Goal: Task Accomplishment & Management: Manage account settings

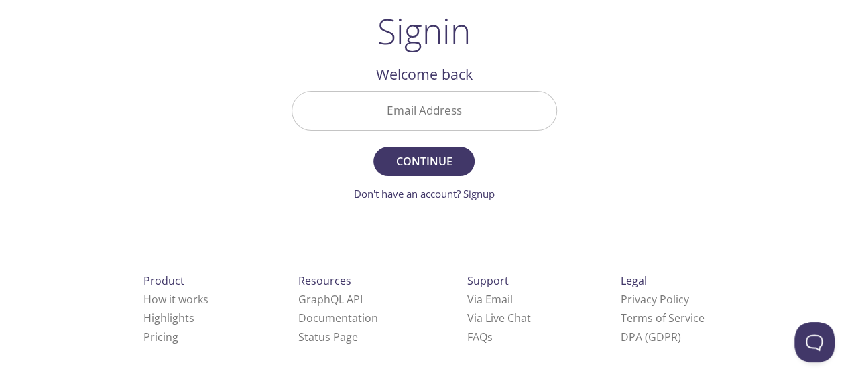
scroll to position [91, 0]
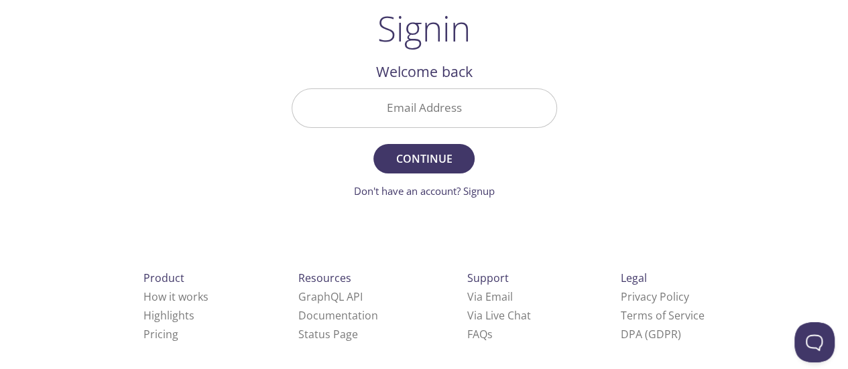
click at [439, 108] on input "Email Address" at bounding box center [424, 108] width 264 height 38
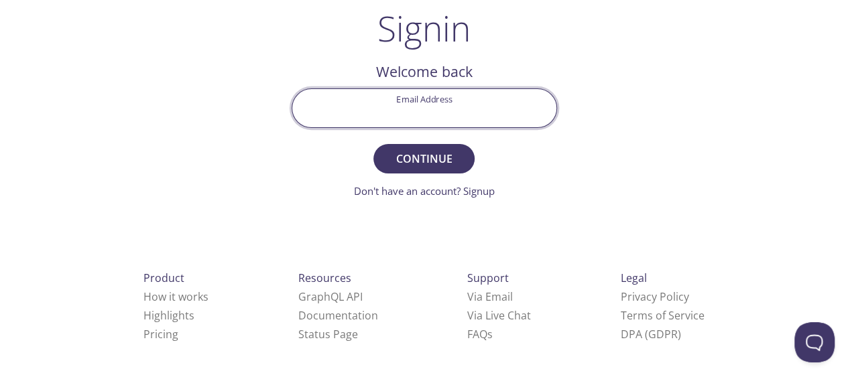
type input "[EMAIL_ADDRESS][DOMAIN_NAME]"
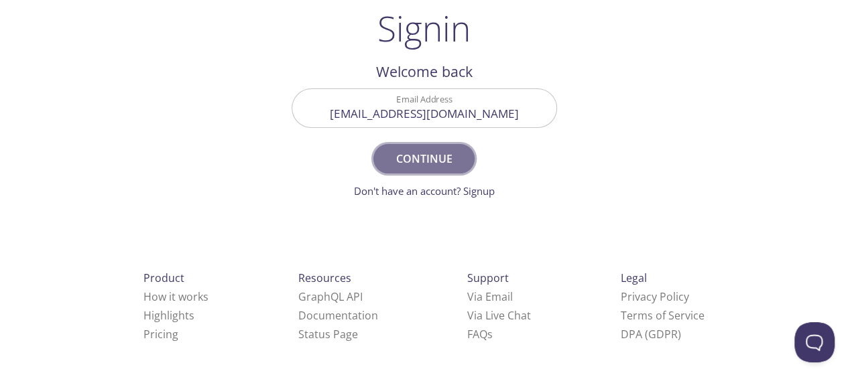
click at [446, 157] on span "Continue" at bounding box center [423, 158] width 71 height 19
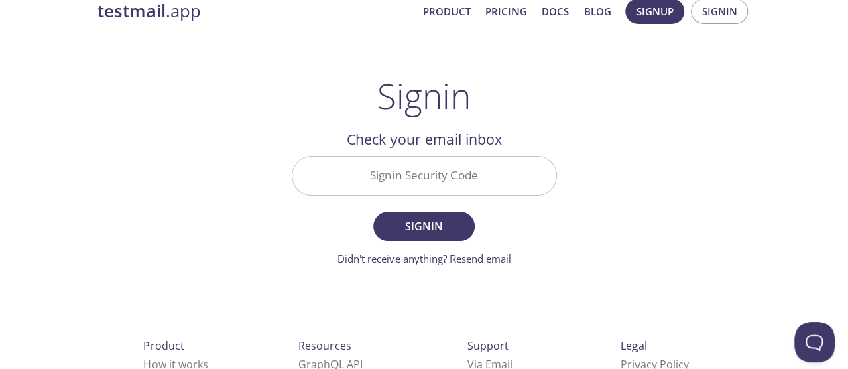
scroll to position [25, 0]
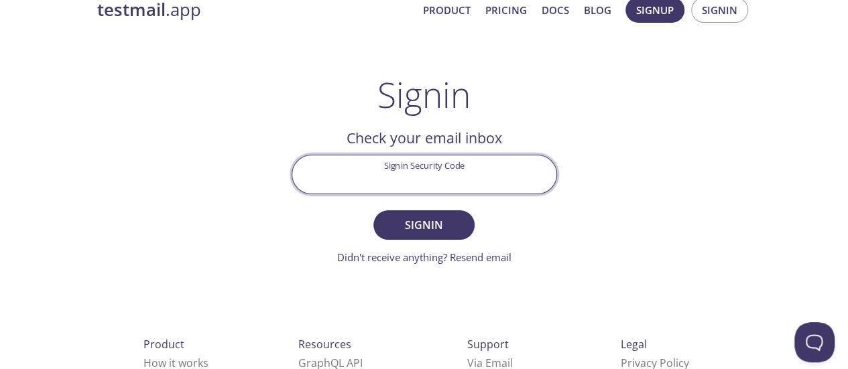
click at [474, 174] on input "Signin Security Code" at bounding box center [424, 174] width 264 height 38
paste input "NLA86RT"
type input "NLA86RT"
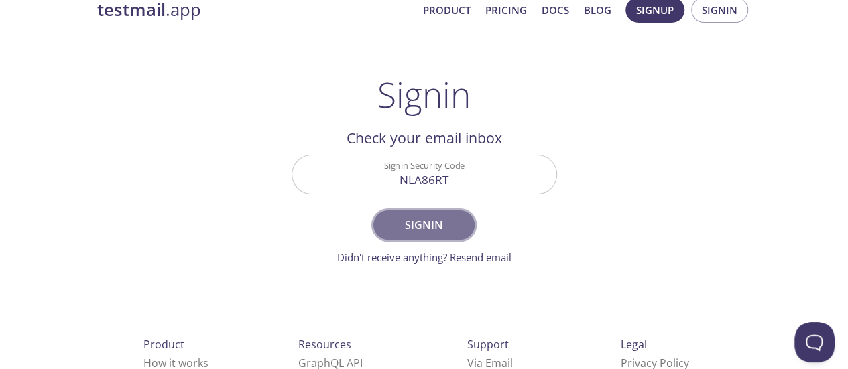
click at [440, 227] on span "Signin" at bounding box center [423, 225] width 71 height 19
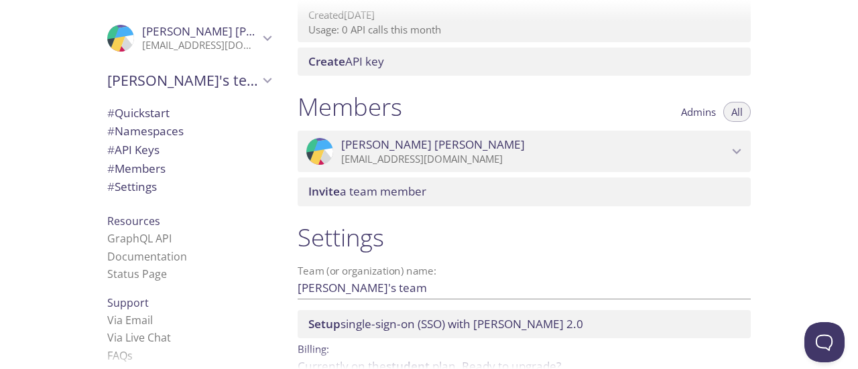
scroll to position [583, 0]
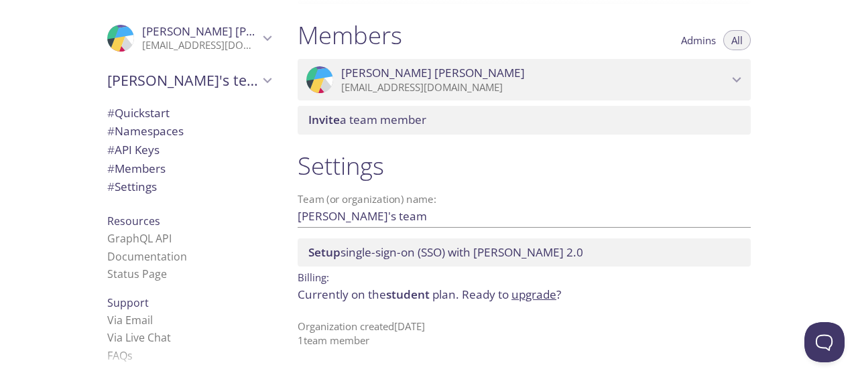
click at [428, 249] on span "Setup single-sign-on (SSO) with [PERSON_NAME] 2.0" at bounding box center [445, 252] width 275 height 15
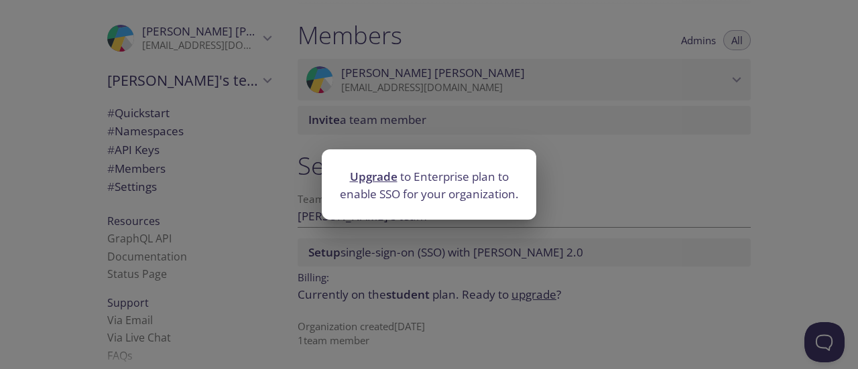
click at [568, 226] on div "Upgrade to Enterprise plan to enable SSO for your organization." at bounding box center [429, 184] width 858 height 369
